Goal: Find specific page/section: Find specific page/section

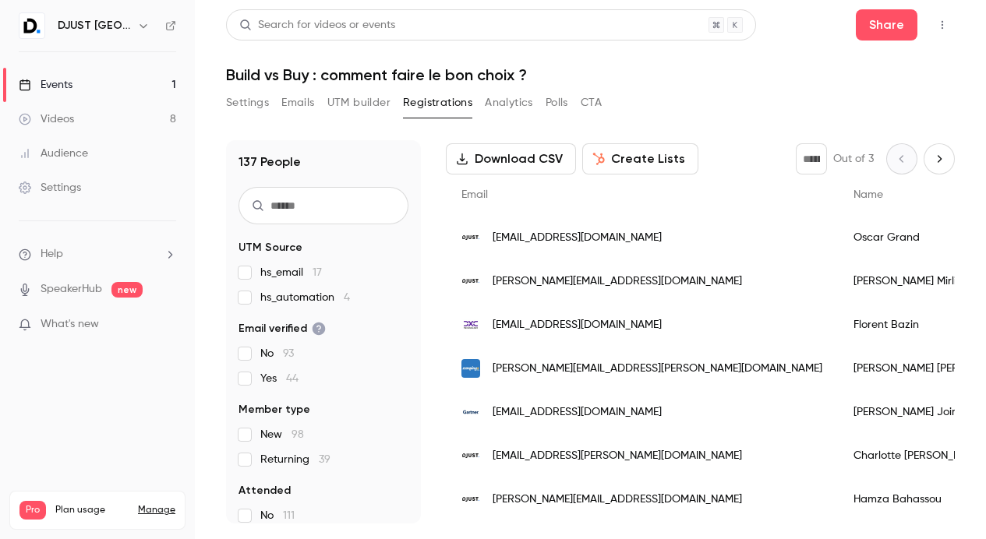
scroll to position [74, 0]
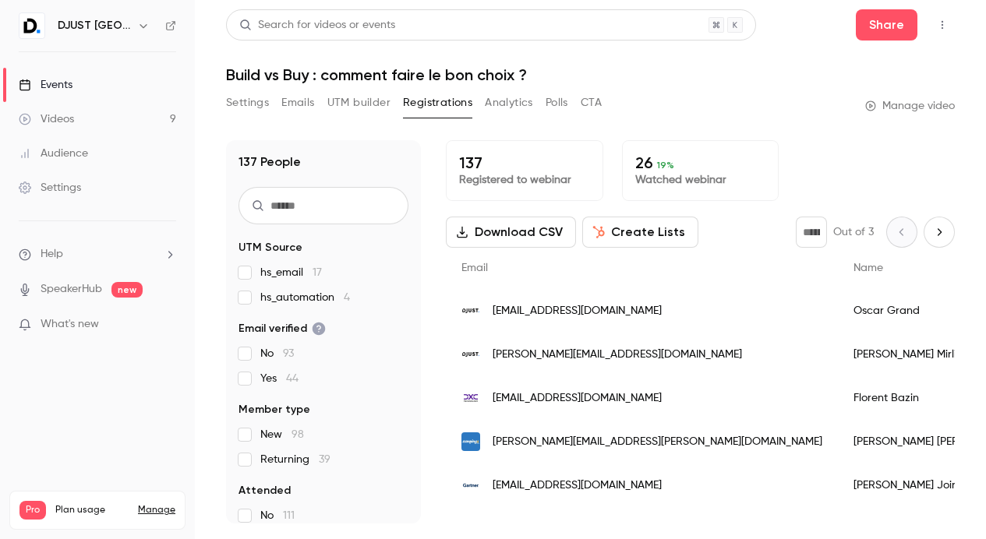
click at [685, 92] on div "Settings Emails UTM builder Registrations Analytics Polls CTA Manage video" at bounding box center [590, 105] width 729 height 31
click at [635, 166] on p "26 19 %" at bounding box center [700, 163] width 131 height 19
click at [660, 164] on span "19 %" at bounding box center [665, 165] width 17 height 11
click at [670, 168] on p "26 19 %" at bounding box center [700, 163] width 131 height 19
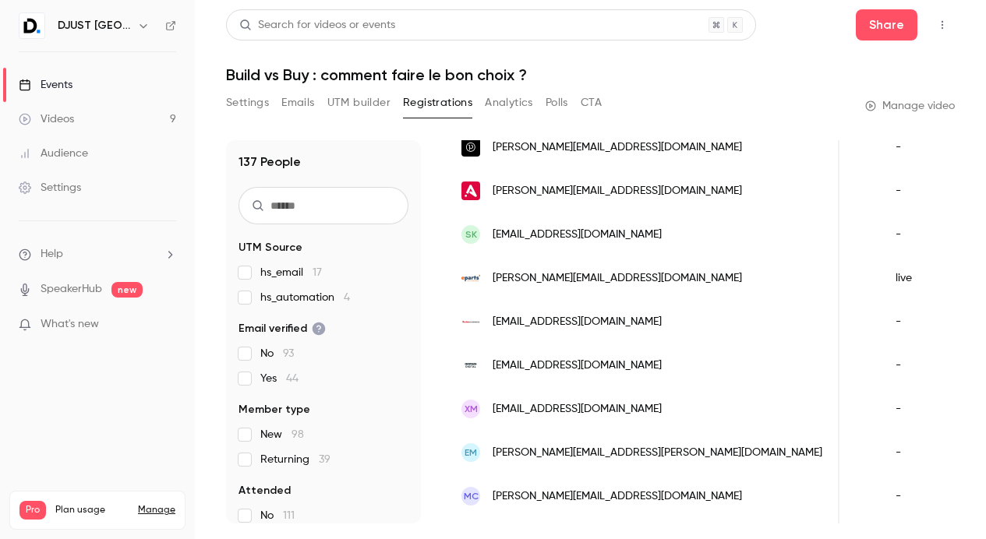
scroll to position [1880, 0]
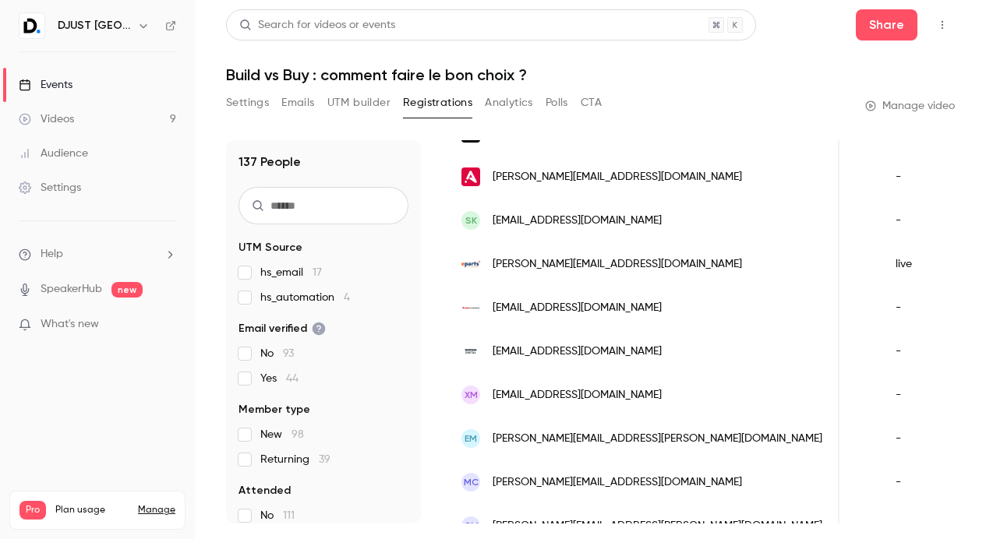
click at [349, 96] on button "UTM builder" at bounding box center [358, 102] width 63 height 25
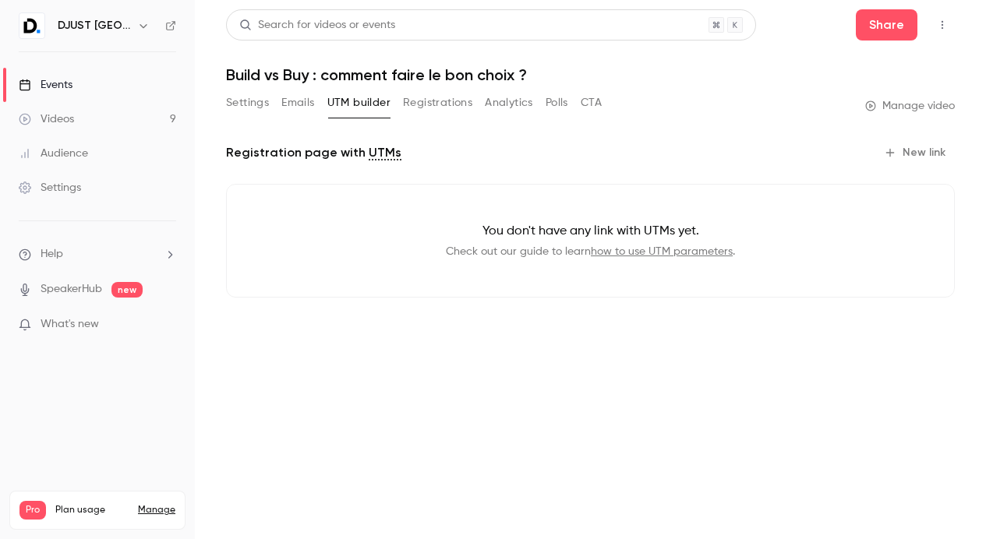
click at [408, 101] on button "Registrations" at bounding box center [437, 102] width 69 height 25
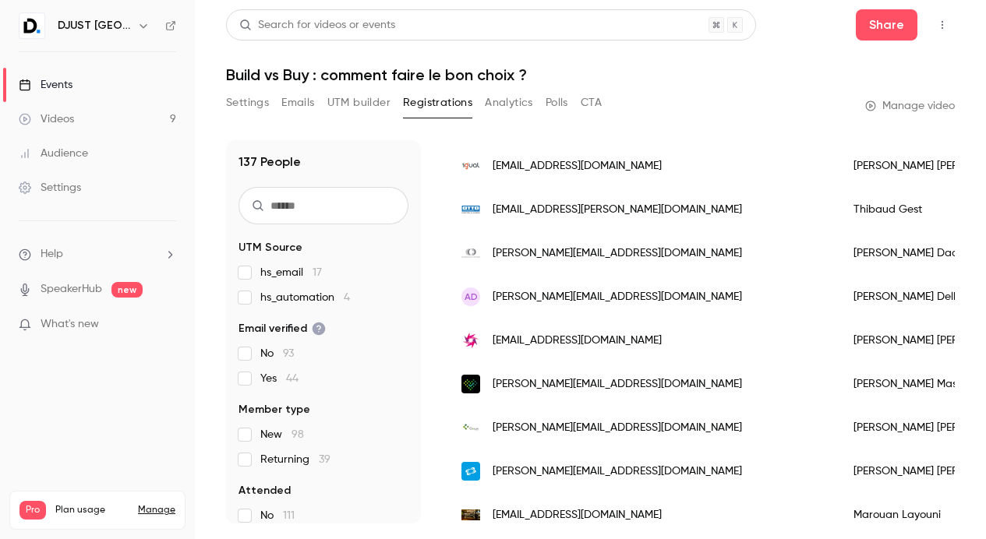
scroll to position [1959, 0]
